Goal: Task Accomplishment & Management: Manage account settings

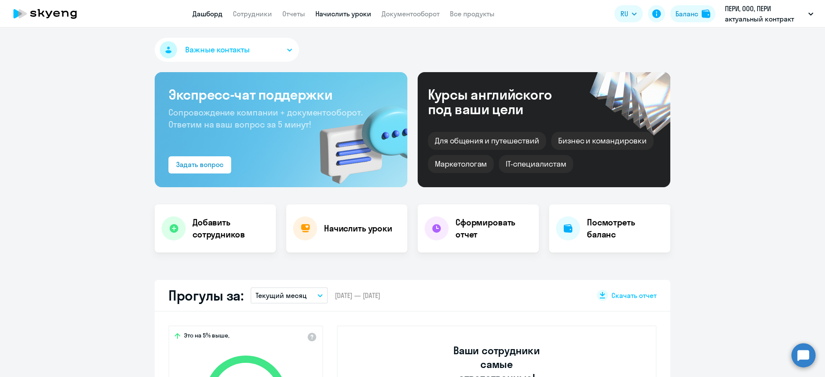
click at [344, 14] on link "Начислить уроки" at bounding box center [343, 13] width 56 height 9
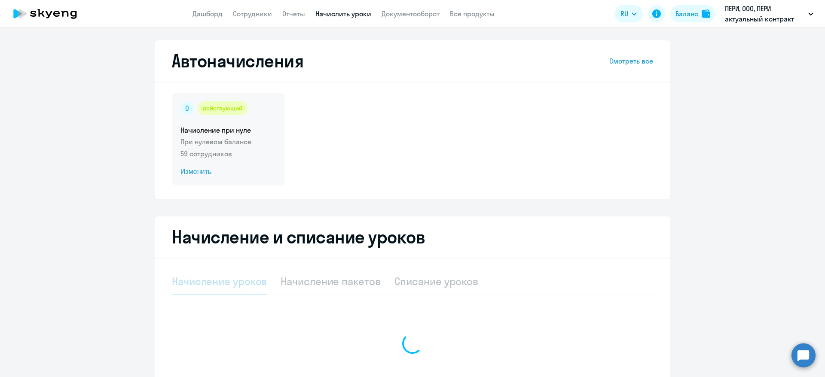
select select "10"
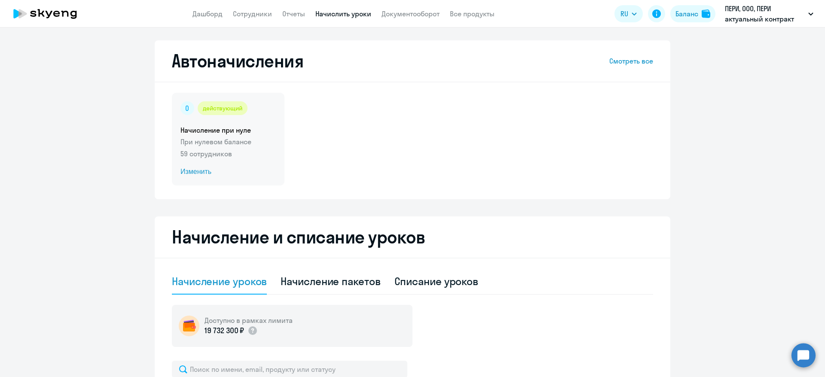
click at [220, 113] on div "действующий" at bounding box center [223, 108] width 50 height 14
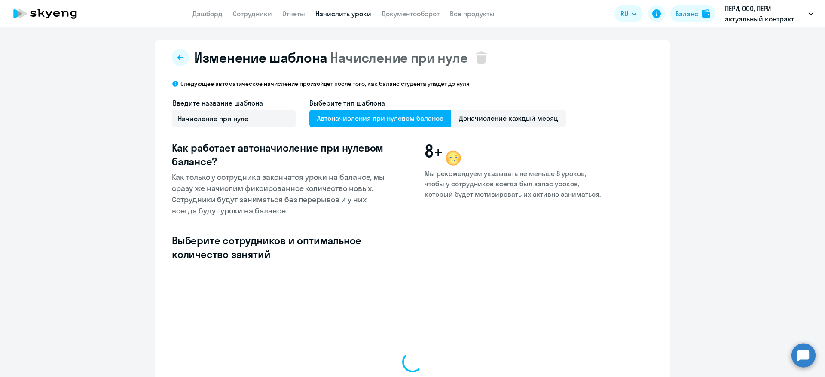
select select "10"
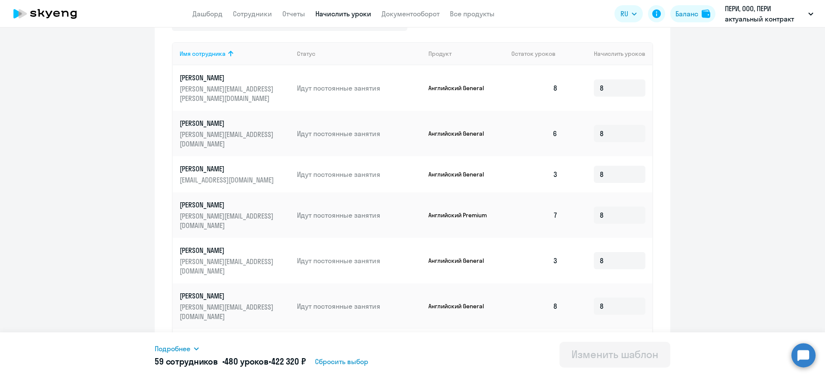
scroll to position [64, 0]
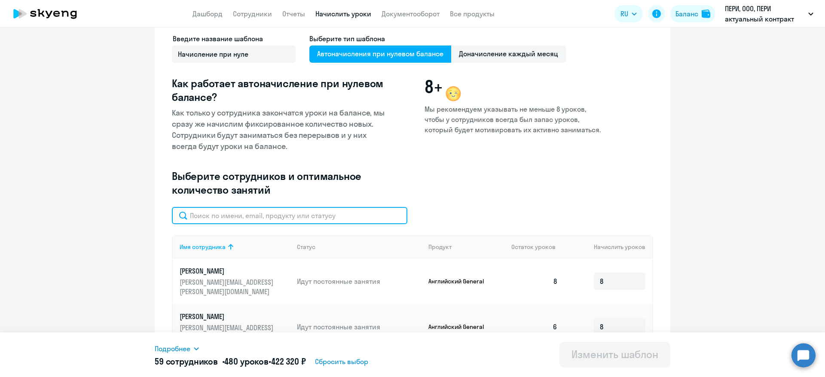
click at [246, 213] on input "text" at bounding box center [289, 215] width 235 height 17
type input "кол"
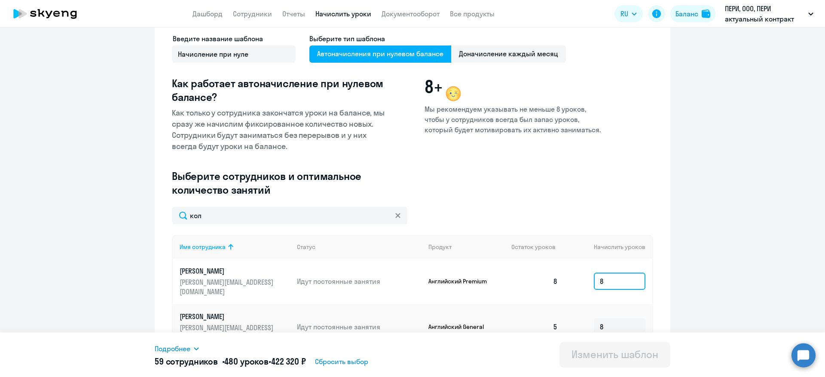
click at [605, 282] on input "8" at bounding box center [620, 281] width 52 height 17
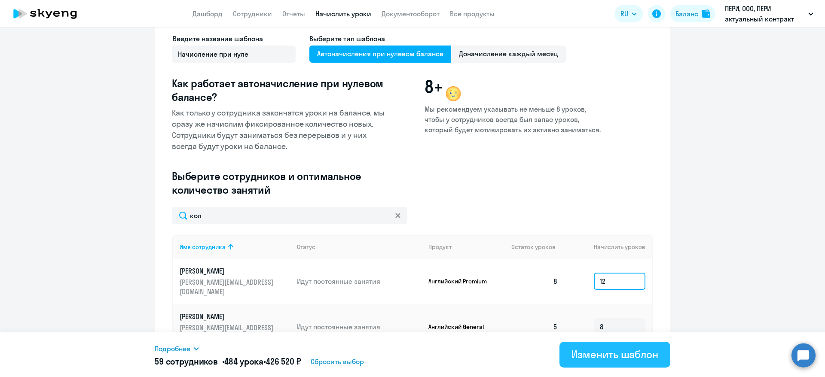
type input "12"
click at [599, 357] on div "Изменить шаблон" at bounding box center [614, 355] width 87 height 14
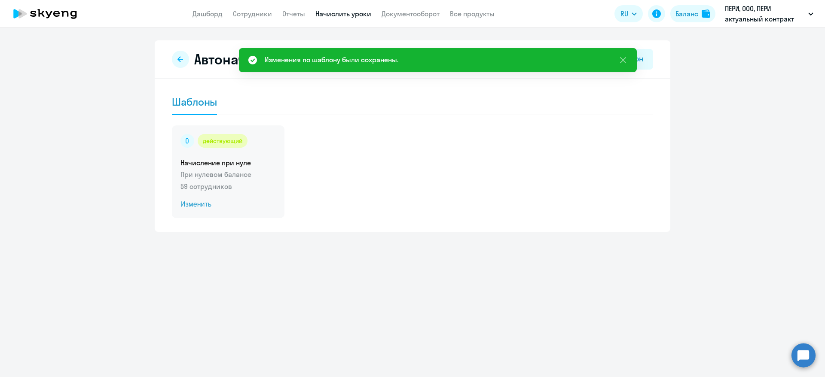
click at [239, 178] on p "При нулевом балансе" at bounding box center [227, 174] width 95 height 10
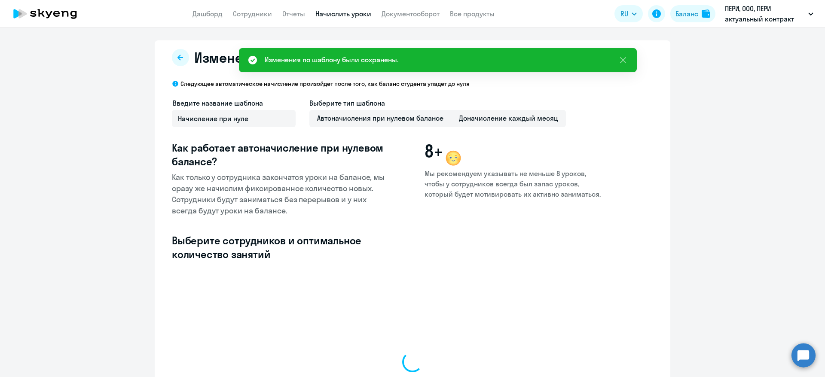
select select "10"
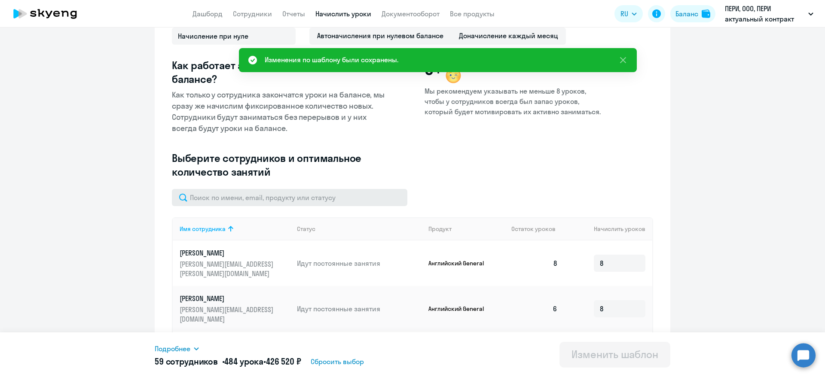
scroll to position [64, 0]
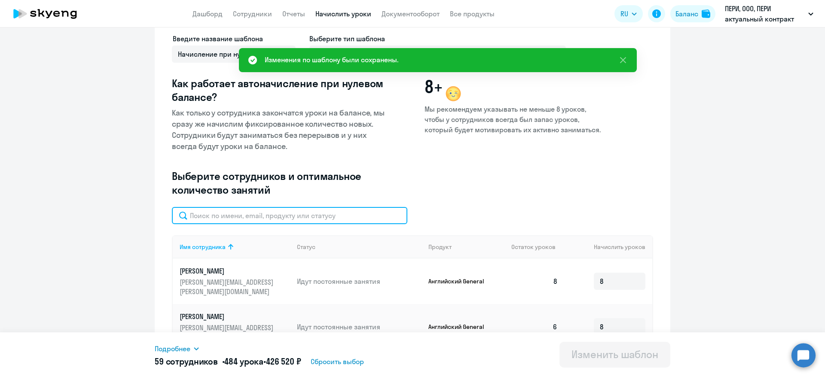
click at [254, 216] on input "text" at bounding box center [289, 215] width 235 height 17
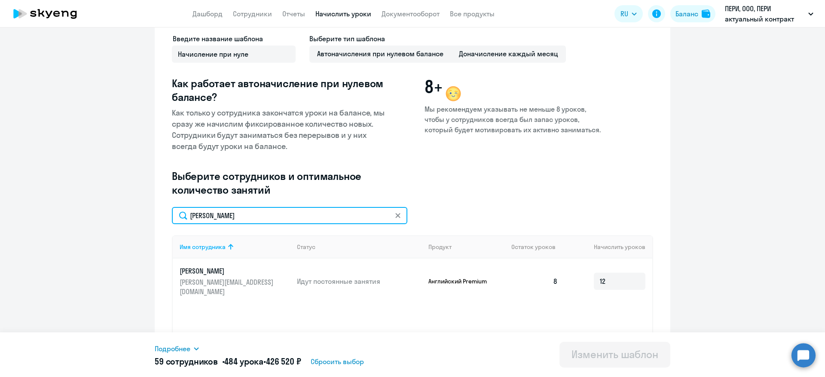
click at [188, 217] on input "колчин" at bounding box center [289, 215] width 235 height 17
type input "Колчин"
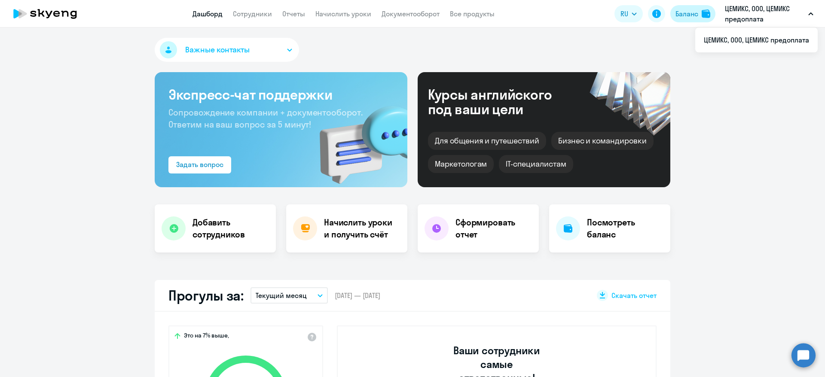
click at [685, 12] on div "Баланс" at bounding box center [686, 14] width 23 height 10
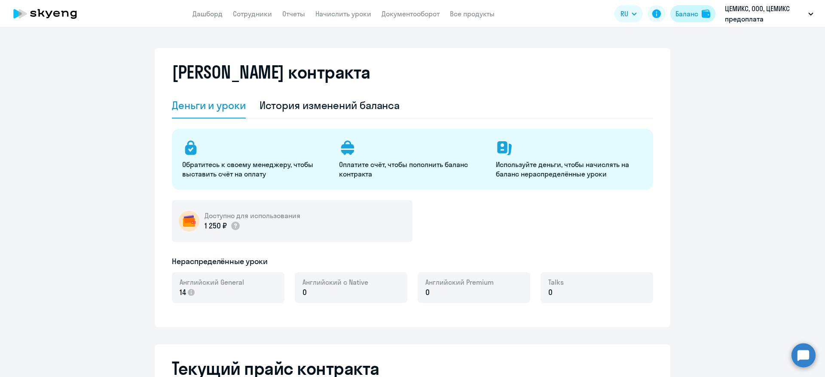
select select "english_adult_not_native_speaker"
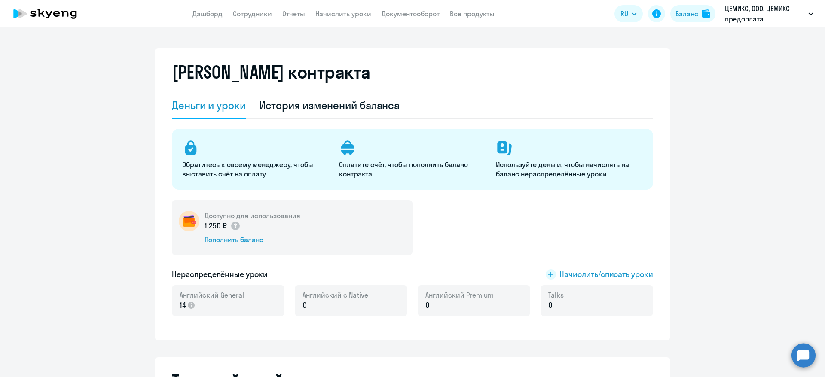
click at [250, 19] on app-header "Дашборд Сотрудники Отчеты Начислить уроки Документооборот Все продукты Дашборд …" at bounding box center [412, 13] width 825 height 27
click at [253, 14] on link "Сотрудники" at bounding box center [252, 13] width 39 height 9
select select "30"
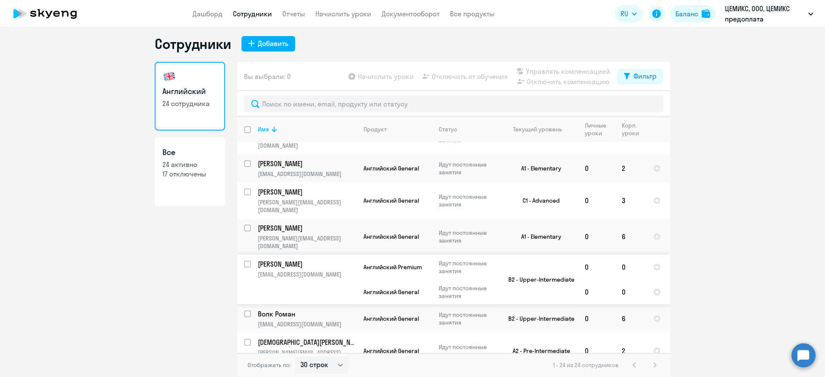
scroll to position [498, 0]
